Goal: Information Seeking & Learning: Find specific fact

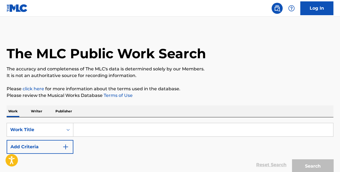
click at [106, 130] on input "Search Form" at bounding box center [203, 129] width 260 height 13
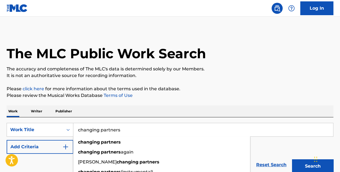
type input "changing partners"
click at [292, 159] on button "Search" at bounding box center [312, 166] width 41 height 14
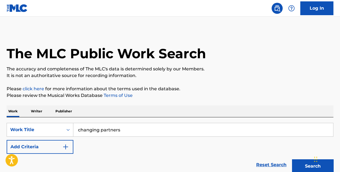
click at [59, 148] on button "Add Criteria" at bounding box center [40, 147] width 67 height 14
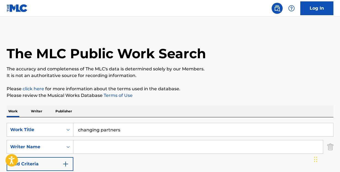
click at [82, 148] on input "Search Form" at bounding box center [198, 146] width 250 height 13
type input "darion"
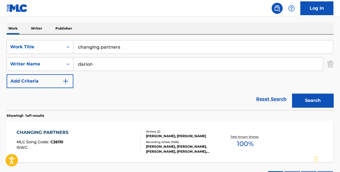
scroll to position [110, 0]
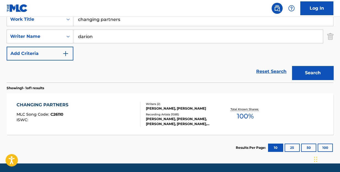
click at [54, 106] on div "CHANGING PARTNERS" at bounding box center [44, 104] width 55 height 7
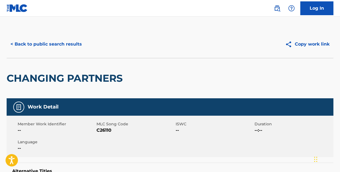
click at [76, 44] on button "< Back to public search results" at bounding box center [46, 44] width 79 height 14
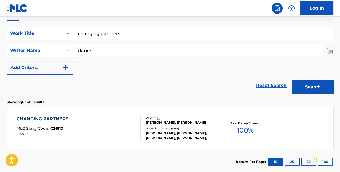
drag, startPoint x: 141, startPoint y: 36, endPoint x: 17, endPoint y: 29, distance: 124.0
click at [44, 32] on div "SearchWithCriteriacf37dab3-bfd1-4015-98e9-a0e1bde1559c Work Title changing part…" at bounding box center [170, 33] width 327 height 14
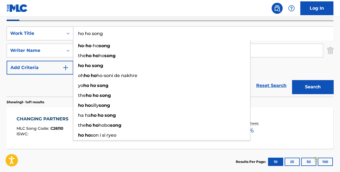
type input "ho ho song"
click at [292, 80] on button "Search" at bounding box center [312, 87] width 41 height 14
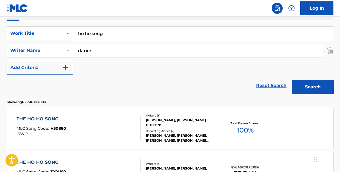
scroll to position [124, 0]
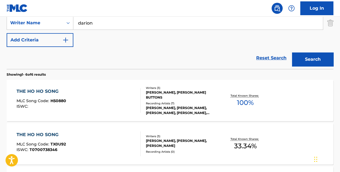
click at [45, 134] on div "THE HO HO SONG" at bounding box center [41, 134] width 49 height 7
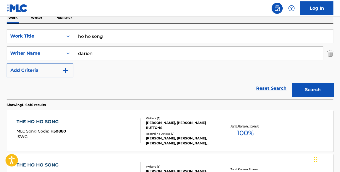
scroll to position [66, 0]
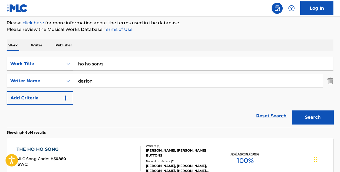
drag, startPoint x: 113, startPoint y: 65, endPoint x: 38, endPoint y: 57, distance: 76.0
click at [62, 61] on div "SearchWithCriteriacf37dab3-bfd1-4015-98e9-a0e1bde1559c Work Title ho ho song" at bounding box center [170, 64] width 327 height 14
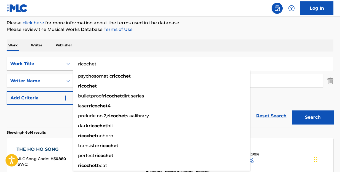
type input "ricochet"
click at [292, 110] on button "Search" at bounding box center [312, 117] width 41 height 14
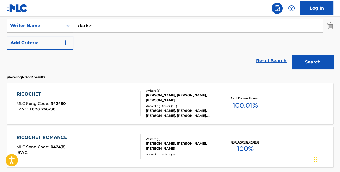
scroll to position [149, 0]
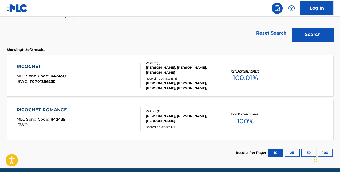
click at [34, 67] on div "RICOCHET" at bounding box center [41, 66] width 49 height 7
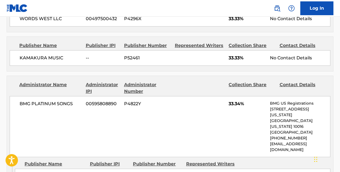
scroll to position [303, 0]
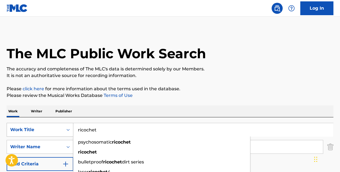
drag, startPoint x: 108, startPoint y: 130, endPoint x: 38, endPoint y: 125, distance: 69.7
click at [38, 125] on div "SearchWithCriteriacf37dab3-bfd1-4015-98e9-a0e1bde1559c Work Title ricochet psyc…" at bounding box center [170, 130] width 327 height 14
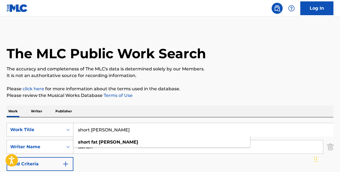
type input "short [PERSON_NAME]"
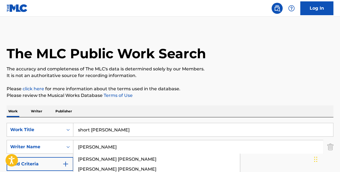
type input "[PERSON_NAME]"
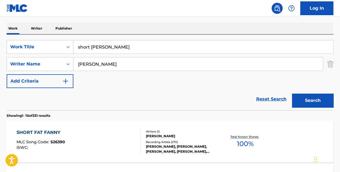
scroll to position [110, 0]
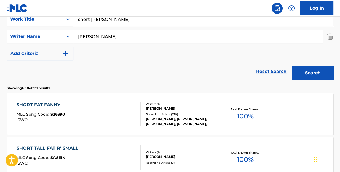
click at [55, 102] on div "SHORT FAT FANNY" at bounding box center [41, 104] width 49 height 7
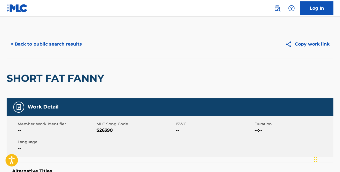
click at [63, 44] on button "< Back to public search results" at bounding box center [46, 44] width 79 height 14
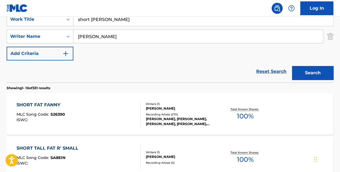
drag, startPoint x: 142, startPoint y: 22, endPoint x: 35, endPoint y: 13, distance: 107.1
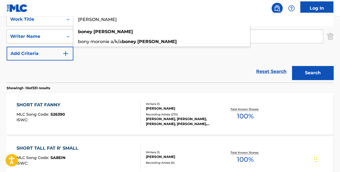
type input "[PERSON_NAME]"
click at [292, 66] on button "Search" at bounding box center [312, 73] width 41 height 14
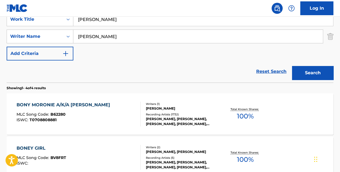
click at [56, 101] on div "BONY MORONIE A/K/A [PERSON_NAME]" at bounding box center [65, 104] width 96 height 7
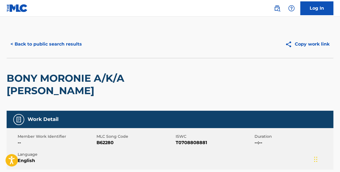
click at [62, 43] on button "< Back to public search results" at bounding box center [46, 44] width 79 height 14
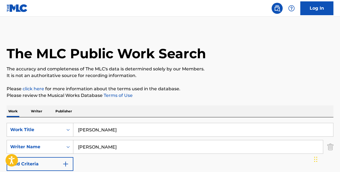
scroll to position [110, 0]
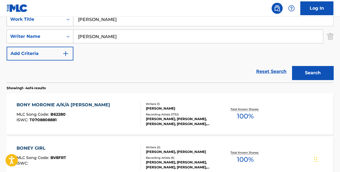
drag, startPoint x: 125, startPoint y: 21, endPoint x: 41, endPoint y: 21, distance: 84.4
click at [42, 21] on div "SearchWithCriteriacf37dab3-bfd1-4015-98e9-a0e1bde1559c Work Title [PERSON_NAME]" at bounding box center [170, 19] width 327 height 14
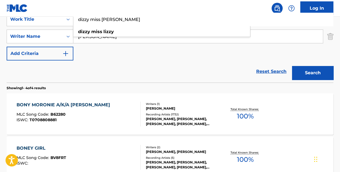
type input "dizzy miss [PERSON_NAME]"
click at [292, 66] on button "Search" at bounding box center [312, 73] width 41 height 14
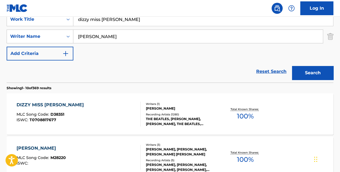
click at [32, 106] on div "DIZZY MISS [PERSON_NAME]" at bounding box center [52, 104] width 70 height 7
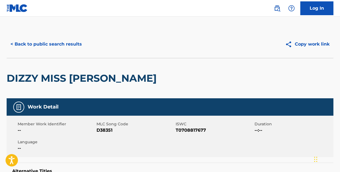
click at [66, 43] on button "< Back to public search results" at bounding box center [46, 44] width 79 height 14
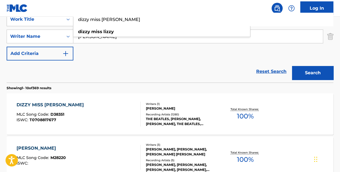
drag, startPoint x: 132, startPoint y: 22, endPoint x: 28, endPoint y: 20, distance: 104.5
click at [28, 20] on div "SearchWithCriteriacf37dab3-bfd1-4015-98e9-a0e1bde1559c Work Title dizzy miss [P…" at bounding box center [170, 19] width 327 height 14
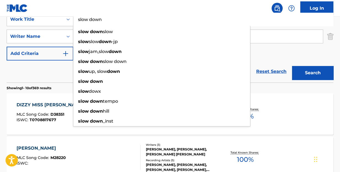
type input "slow down"
click at [292, 66] on button "Search" at bounding box center [312, 73] width 41 height 14
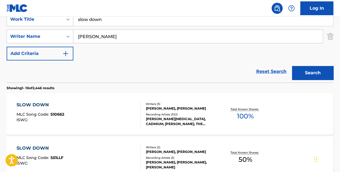
click at [44, 102] on div "SLOW DOWN" at bounding box center [41, 104] width 48 height 7
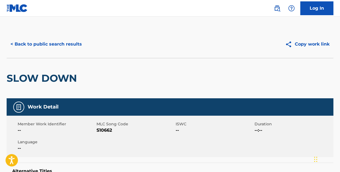
click at [80, 45] on button "< Back to public search results" at bounding box center [46, 44] width 79 height 14
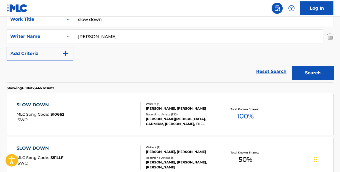
click at [136, 39] on input "[PERSON_NAME]" at bounding box center [198, 36] width 250 height 13
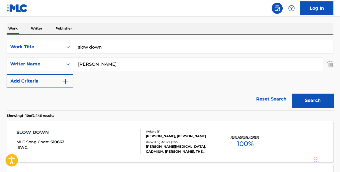
type input "[PERSON_NAME]"
click at [311, 102] on button "Search" at bounding box center [312, 100] width 41 height 14
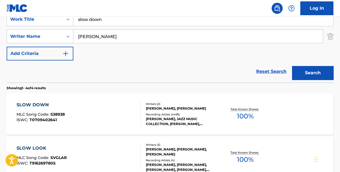
scroll to position [138, 0]
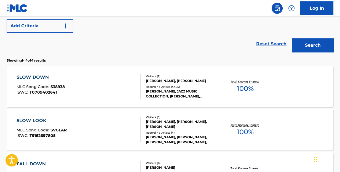
click at [43, 78] on div "SLOW DOWN" at bounding box center [41, 77] width 48 height 7
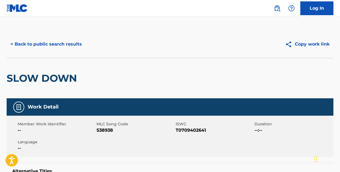
click at [76, 44] on button "< Back to public search results" at bounding box center [46, 44] width 79 height 14
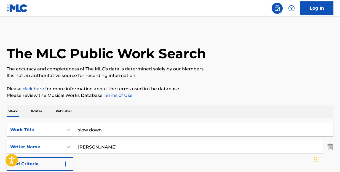
drag, startPoint x: 114, startPoint y: 129, endPoint x: 38, endPoint y: 123, distance: 76.9
click at [38, 123] on div "SearchWithCriteriacf37dab3-bfd1-4015-98e9-a0e1bde1559c Work Title slow down" at bounding box center [170, 130] width 327 height 14
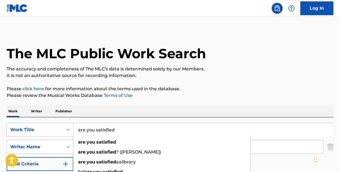
type input "are you satisfied"
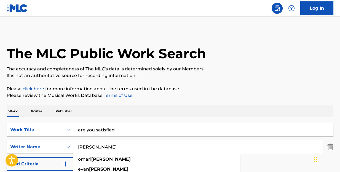
type input "[PERSON_NAME]"
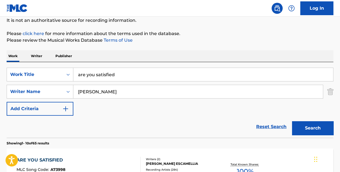
scroll to position [110, 0]
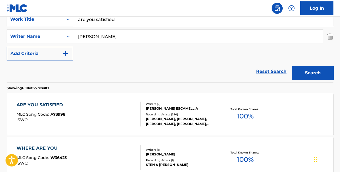
click at [58, 103] on div "ARE YOU SATISFIED" at bounding box center [41, 104] width 49 height 7
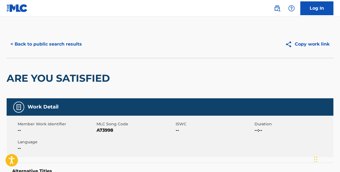
click at [74, 46] on button "< Back to public search results" at bounding box center [46, 44] width 79 height 14
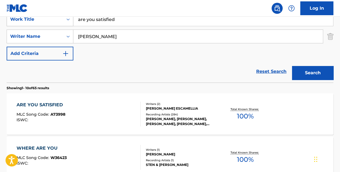
drag, startPoint x: 122, startPoint y: 19, endPoint x: 50, endPoint y: 18, distance: 71.7
click at [50, 18] on div "SearchWithCriteriacf37dab3-bfd1-4015-98e9-a0e1bde1559c Work Title are you satis…" at bounding box center [170, 19] width 327 height 14
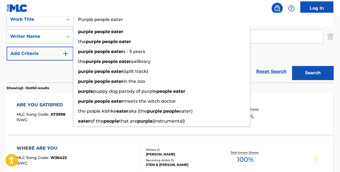
type input "Purple people eater"
click at [292, 66] on button "Search" at bounding box center [312, 73] width 41 height 14
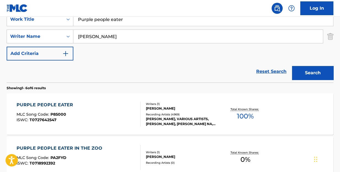
click at [63, 103] on div "PURPLE PEOPLE EATER" at bounding box center [46, 104] width 59 height 7
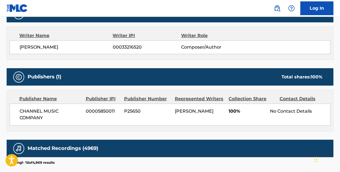
scroll to position [276, 0]
